Goal: Check status

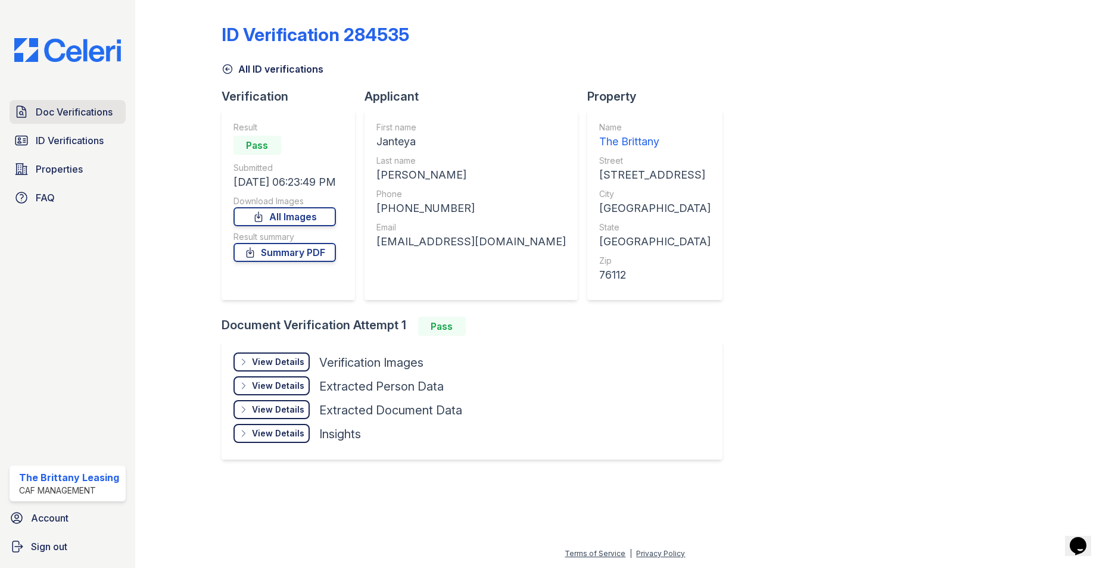
click at [74, 111] on span "Doc Verifications" at bounding box center [74, 112] width 77 height 14
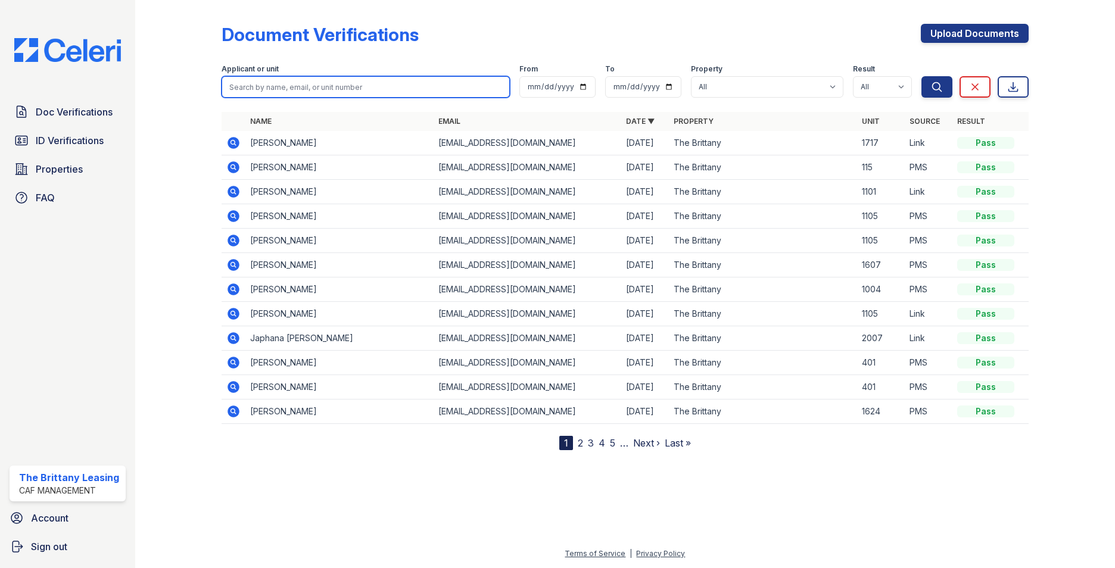
click at [342, 87] on input "search" at bounding box center [366, 86] width 288 height 21
type input "[PERSON_NAME]"
click at [922, 76] on button "Search" at bounding box center [937, 86] width 31 height 21
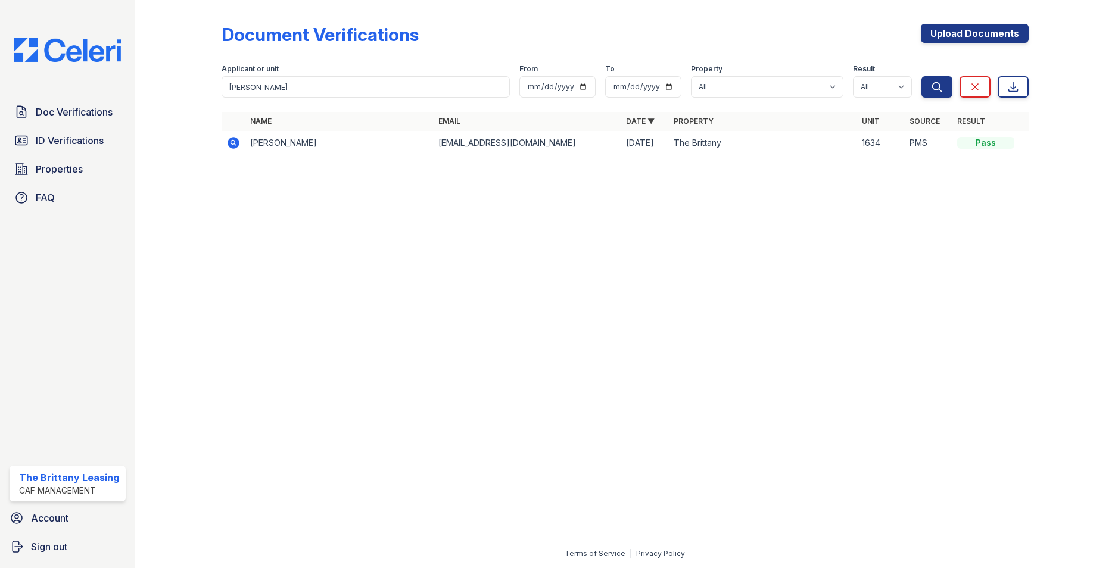
click at [234, 139] on icon at bounding box center [234, 143] width 12 height 12
